Goal: Check status: Check status

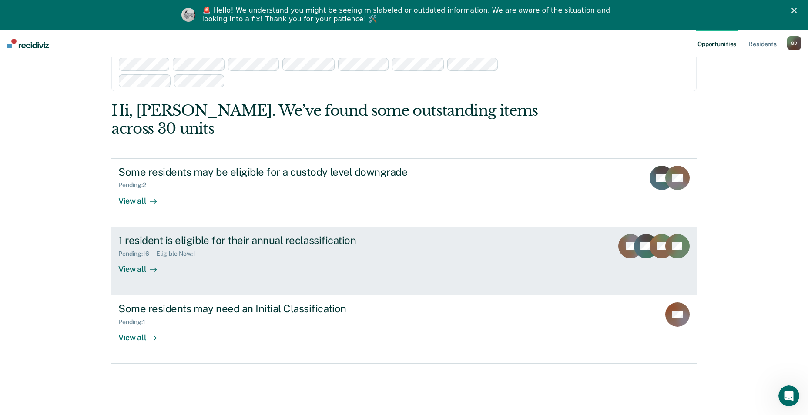
scroll to position [71, 0]
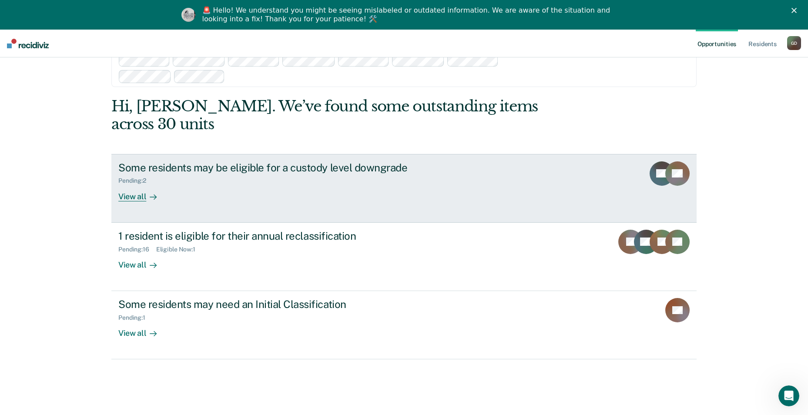
click at [129, 184] on div "View all" at bounding box center [142, 192] width 49 height 17
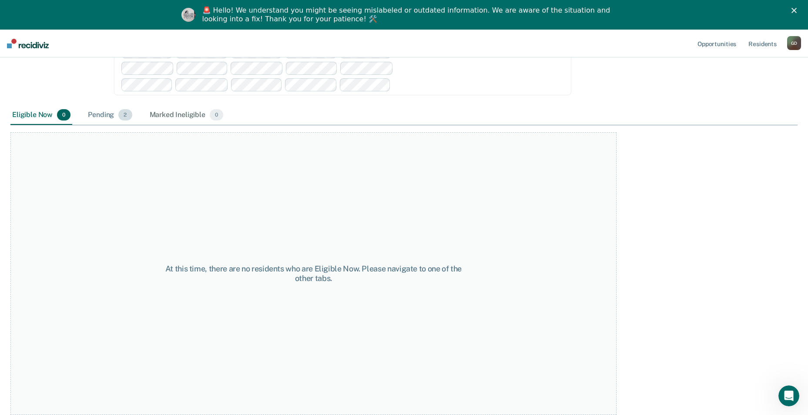
click at [107, 111] on div "Pending 2" at bounding box center [109, 115] width 47 height 19
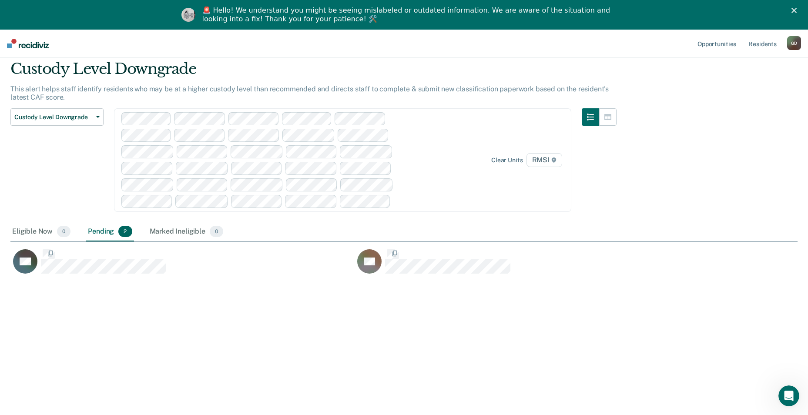
scroll to position [283, 780]
